Goal: Find specific page/section: Find specific page/section

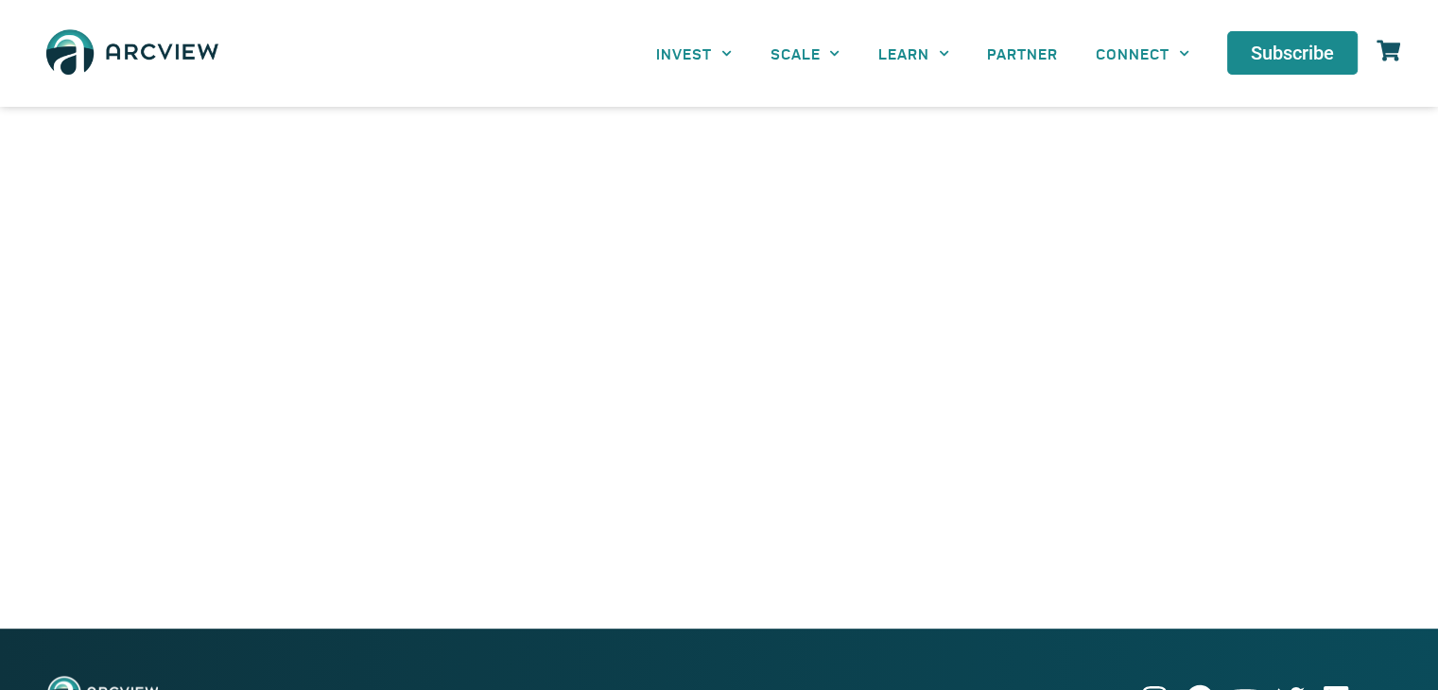
scroll to position [1009, 0]
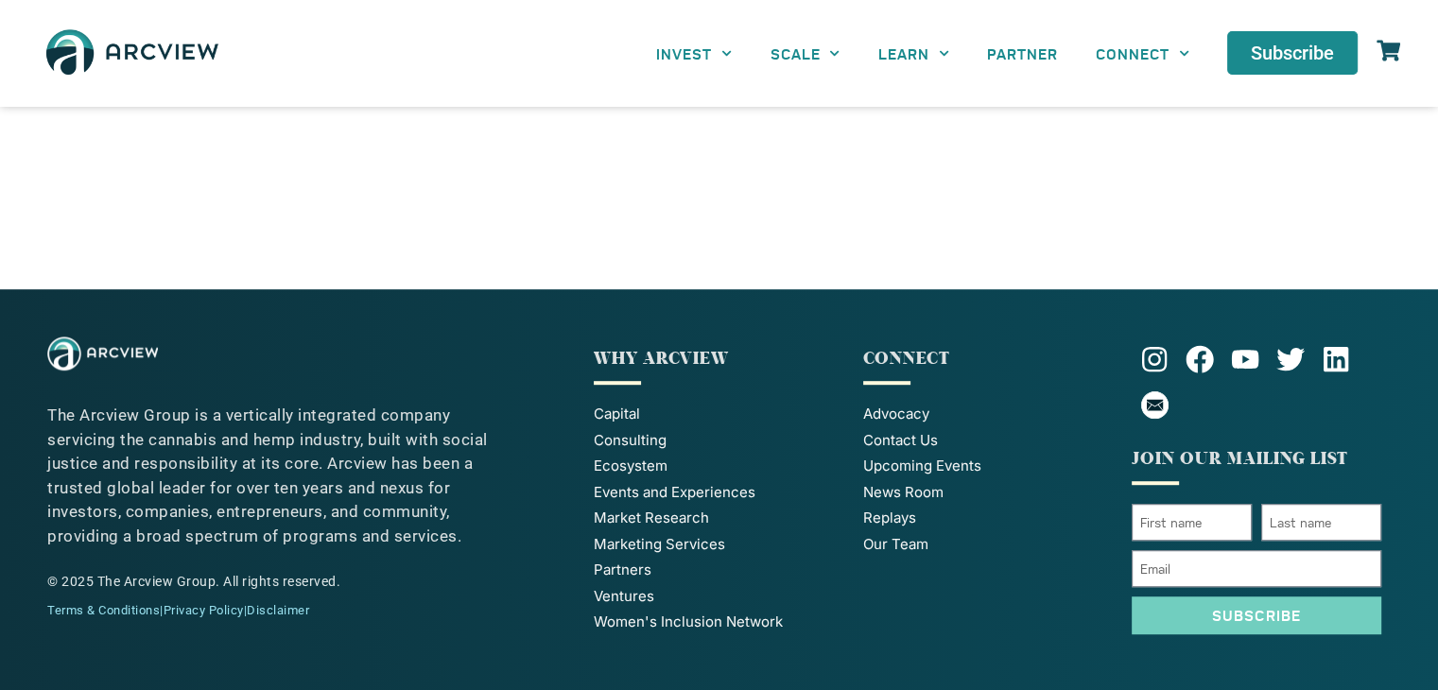
click at [189, 41] on img at bounding box center [132, 53] width 189 height 69
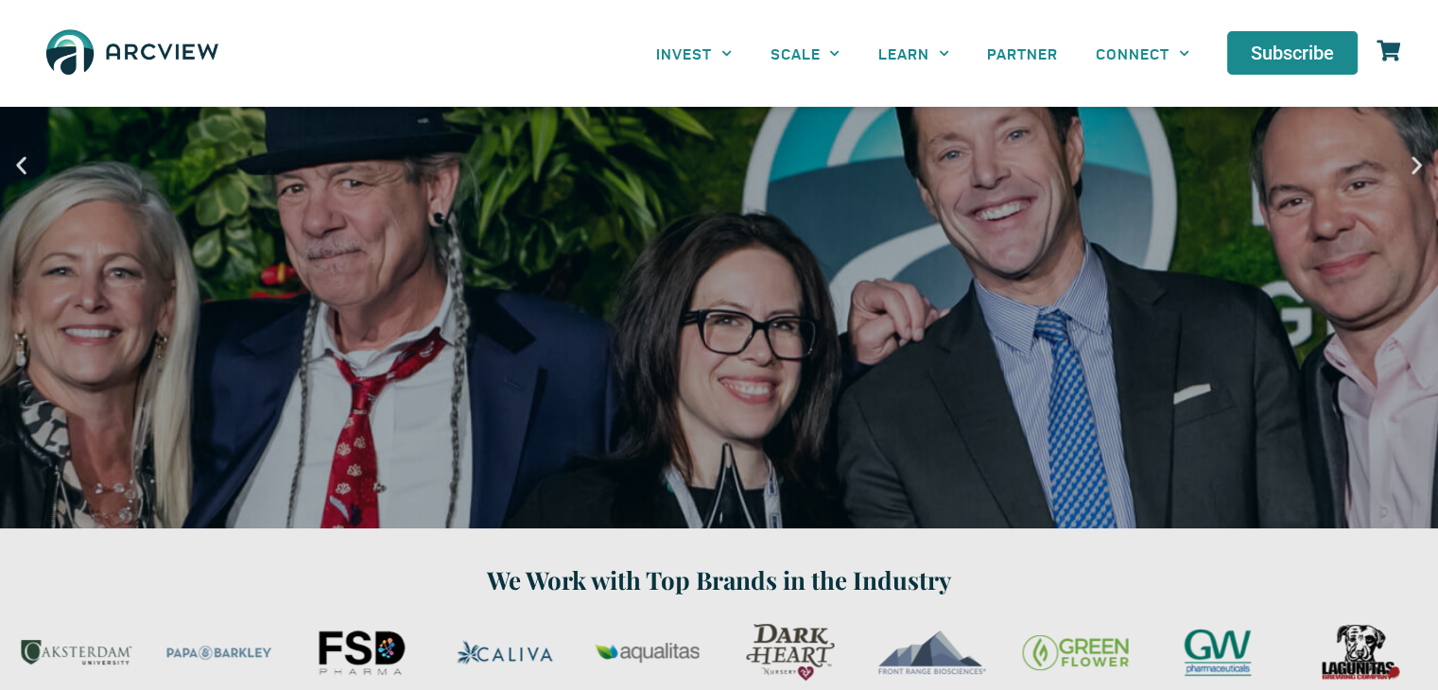
scroll to position [4407, 0]
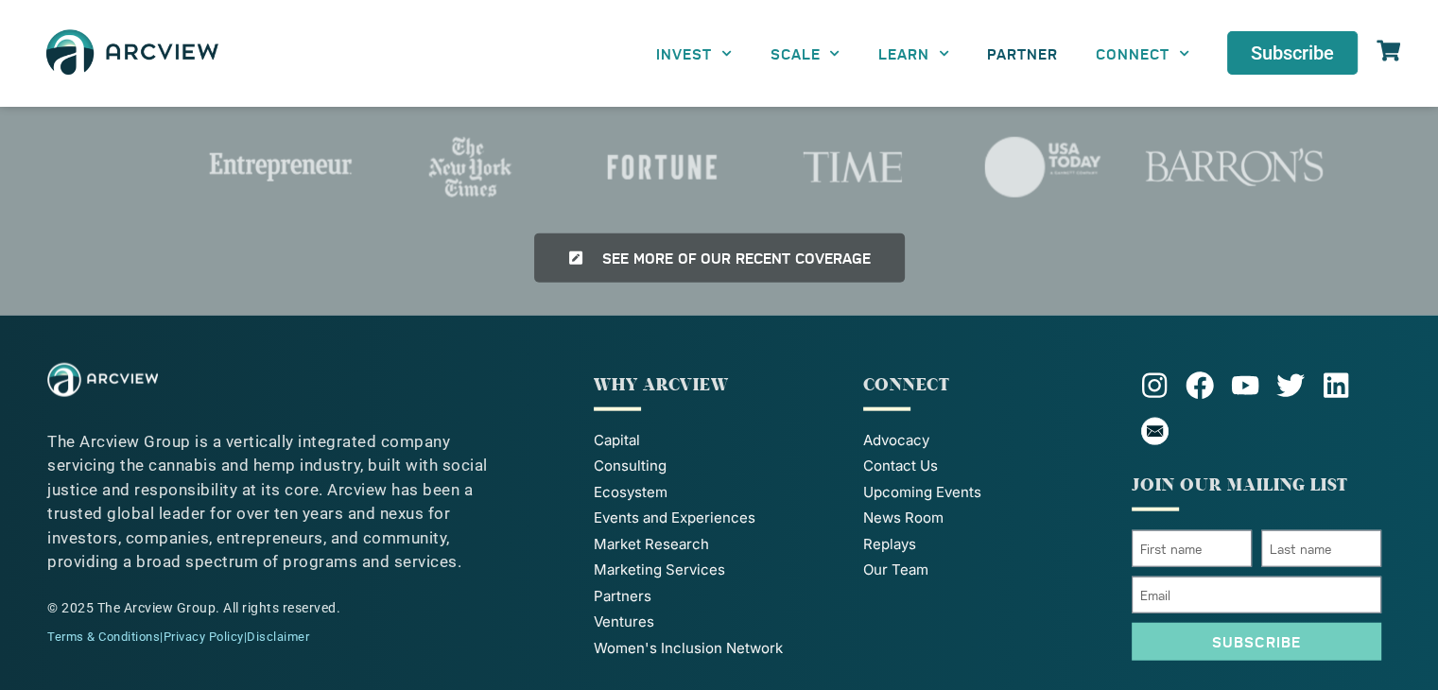
click at [1014, 46] on link "PARTNER" at bounding box center [1022, 53] width 109 height 43
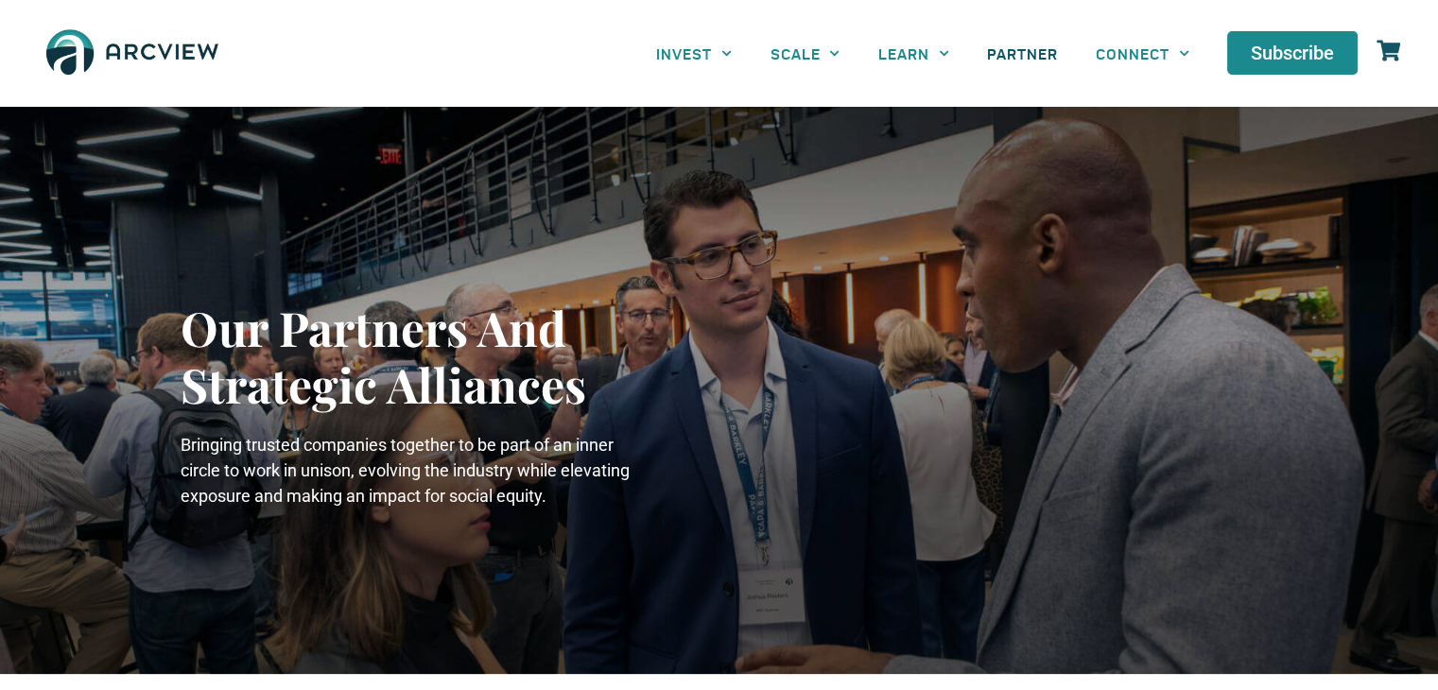
scroll to position [603, 0]
